Goal: Task Accomplishment & Management: Manage account settings

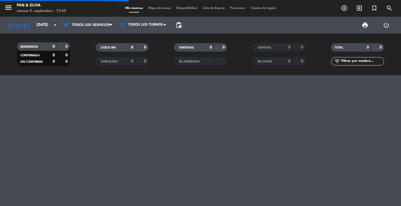
click at [13, 9] on span "menu" at bounding box center [10, 8] width 13 height 13
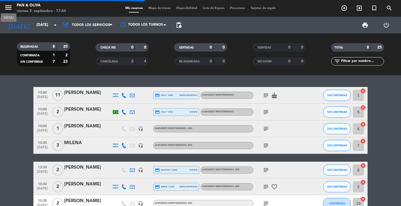
click at [12, 9] on icon "menu" at bounding box center [8, 7] width 8 height 8
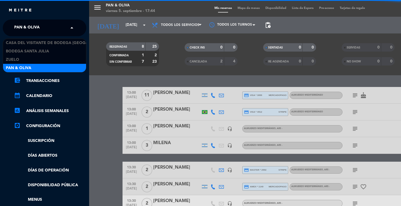
click at [30, 29] on span "Pan & Oliva" at bounding box center [26, 28] width 25 height 12
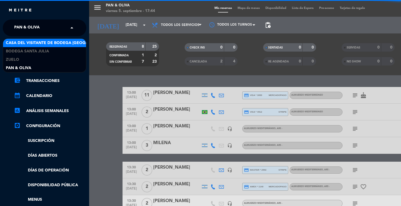
click at [35, 45] on span "Casa del Visitante de Bodega [GEOGRAPHIC_DATA]" at bounding box center [60, 43] width 108 height 6
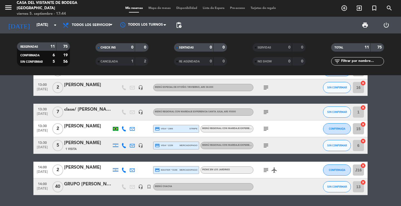
scroll to position [124, 0]
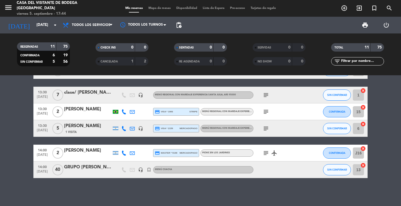
click at [268, 127] on icon "subject" at bounding box center [266, 128] width 7 height 7
click at [103, 140] on div "09:30 [DATE] 7 [PERSON_NAME] credit_card amex * 3839 mercadopago Vení a cocinar…" at bounding box center [200, 70] width 334 height 215
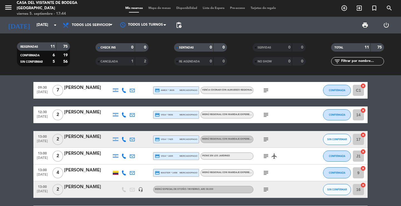
scroll to position [0, 0]
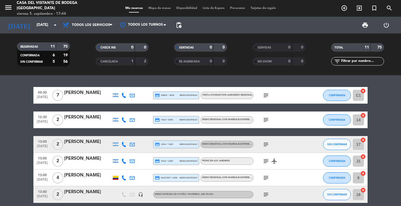
click at [75, 74] on div "RESERVADAS 11 75 CONFIRMADA 6 19 SIN CONFIRMAR 5 56 CHECK INS 0 0 CANCELADA 1 2…" at bounding box center [200, 54] width 401 height 42
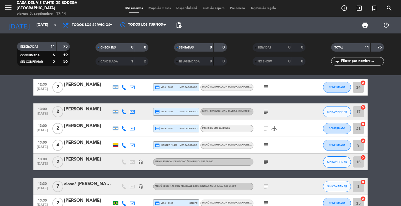
scroll to position [111, 0]
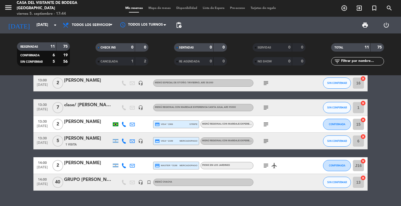
click at [85, 144] on div "1 Visita" at bounding box center [87, 144] width 47 height 5
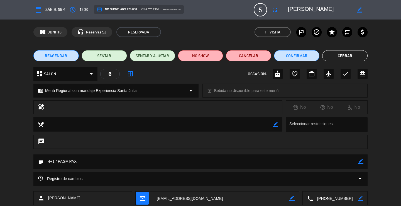
click at [353, 57] on button "Cerrar" at bounding box center [344, 55] width 45 height 11
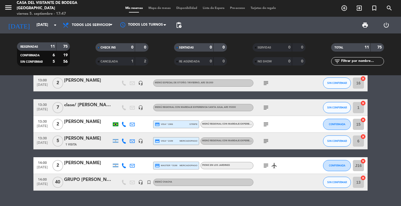
click at [93, 138] on div "[PERSON_NAME]" at bounding box center [87, 138] width 47 height 7
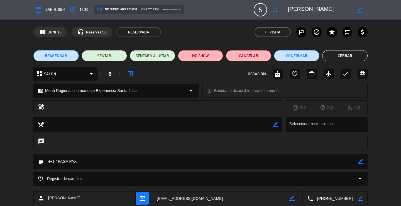
click at [362, 162] on icon "border_color" at bounding box center [360, 161] width 5 height 5
click at [349, 160] on textarea at bounding box center [201, 161] width 315 height 14
type textarea "4+1 / PAGA PAX - reconfirmada"
click at [360, 160] on icon at bounding box center [360, 161] width 5 height 5
click at [358, 57] on button "Cerrar" at bounding box center [344, 55] width 45 height 11
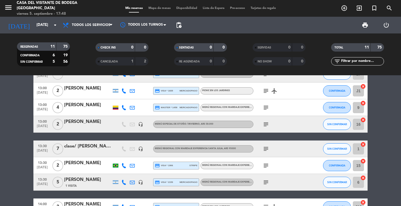
scroll to position [124, 0]
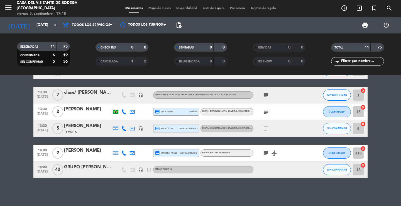
click at [276, 173] on div at bounding box center [279, 169] width 50 height 16
